Goal: Task Accomplishment & Management: Complete application form

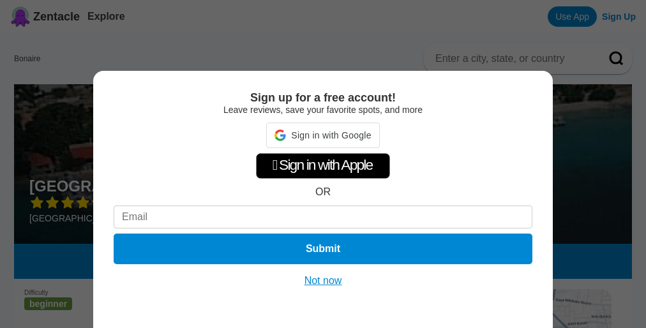
click at [327, 164] on div "Sign up for a free account! Leave reviews, save your favorite spots, and more S…" at bounding box center [323, 164] width 646 height 328
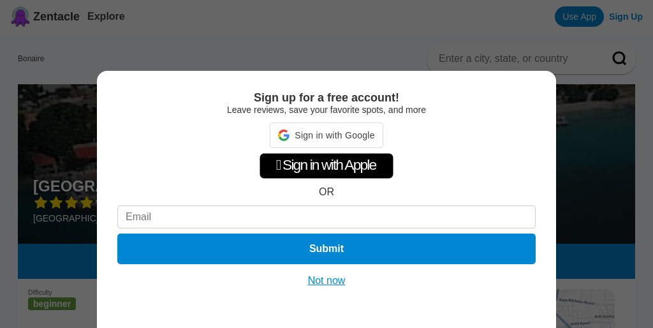
click at [327, 164] on div " Sign in with Apple" at bounding box center [327, 166] width 134 height 26
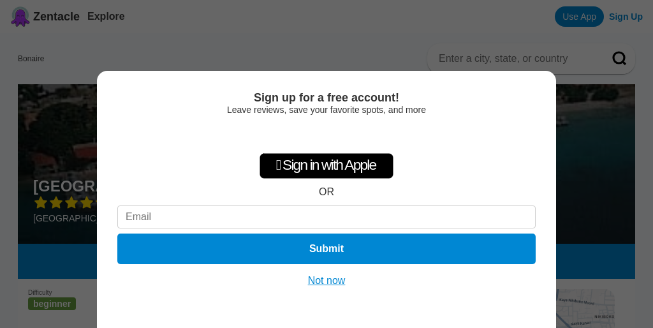
click at [327, 164] on div " Sign in with Apple" at bounding box center [327, 166] width 134 height 26
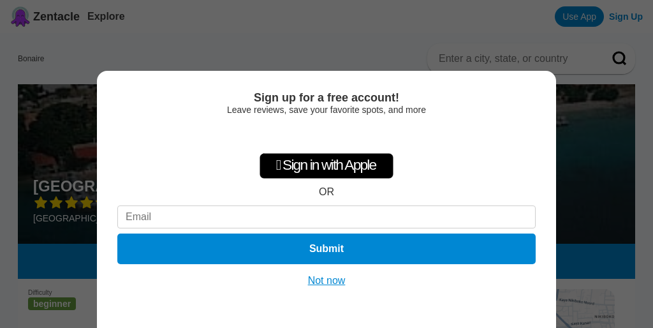
click at [327, 164] on div " Sign in with Apple" at bounding box center [327, 166] width 134 height 26
